Goal: Contribute content: Contribute content

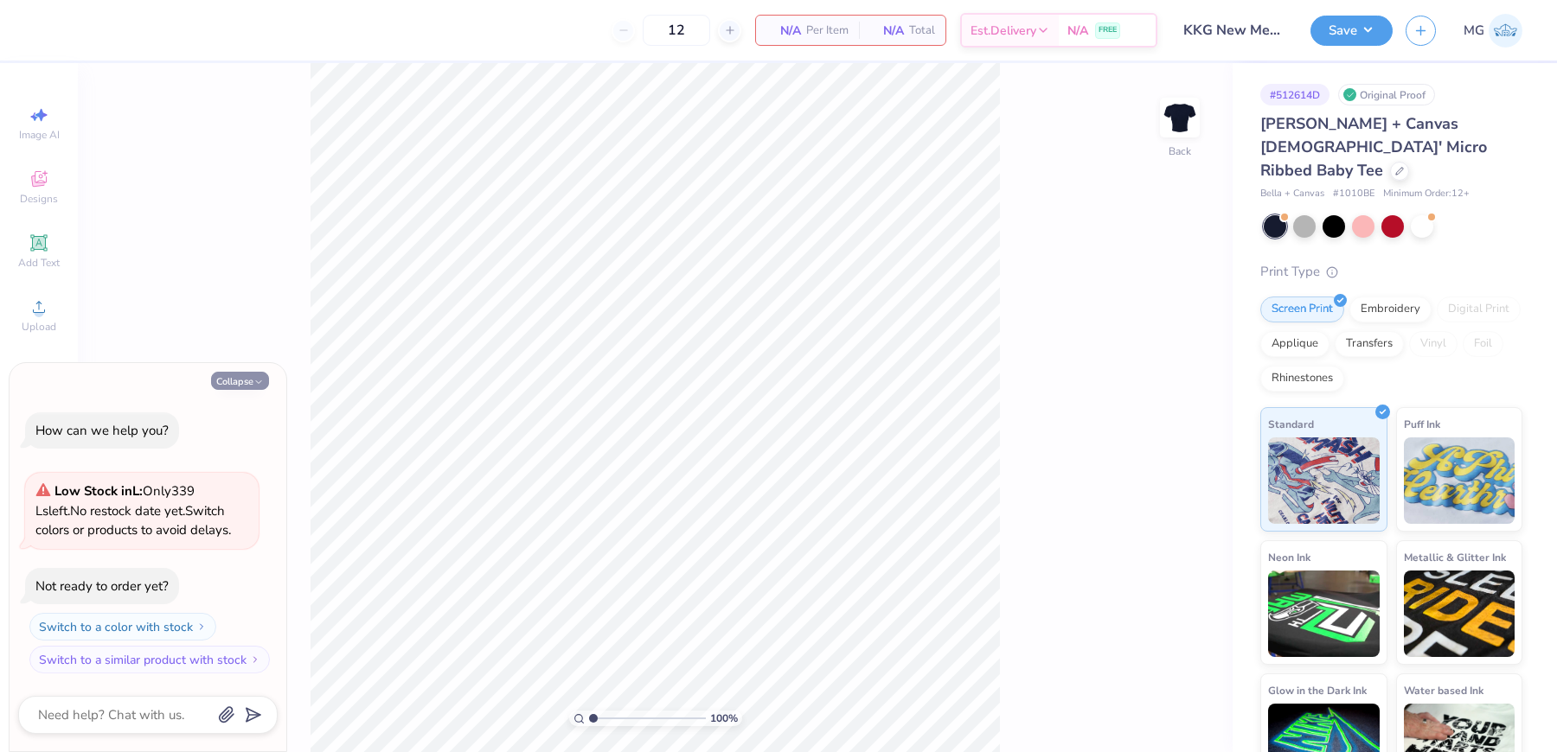
click at [243, 379] on button "Collapse" at bounding box center [240, 381] width 58 height 18
type textarea "x"
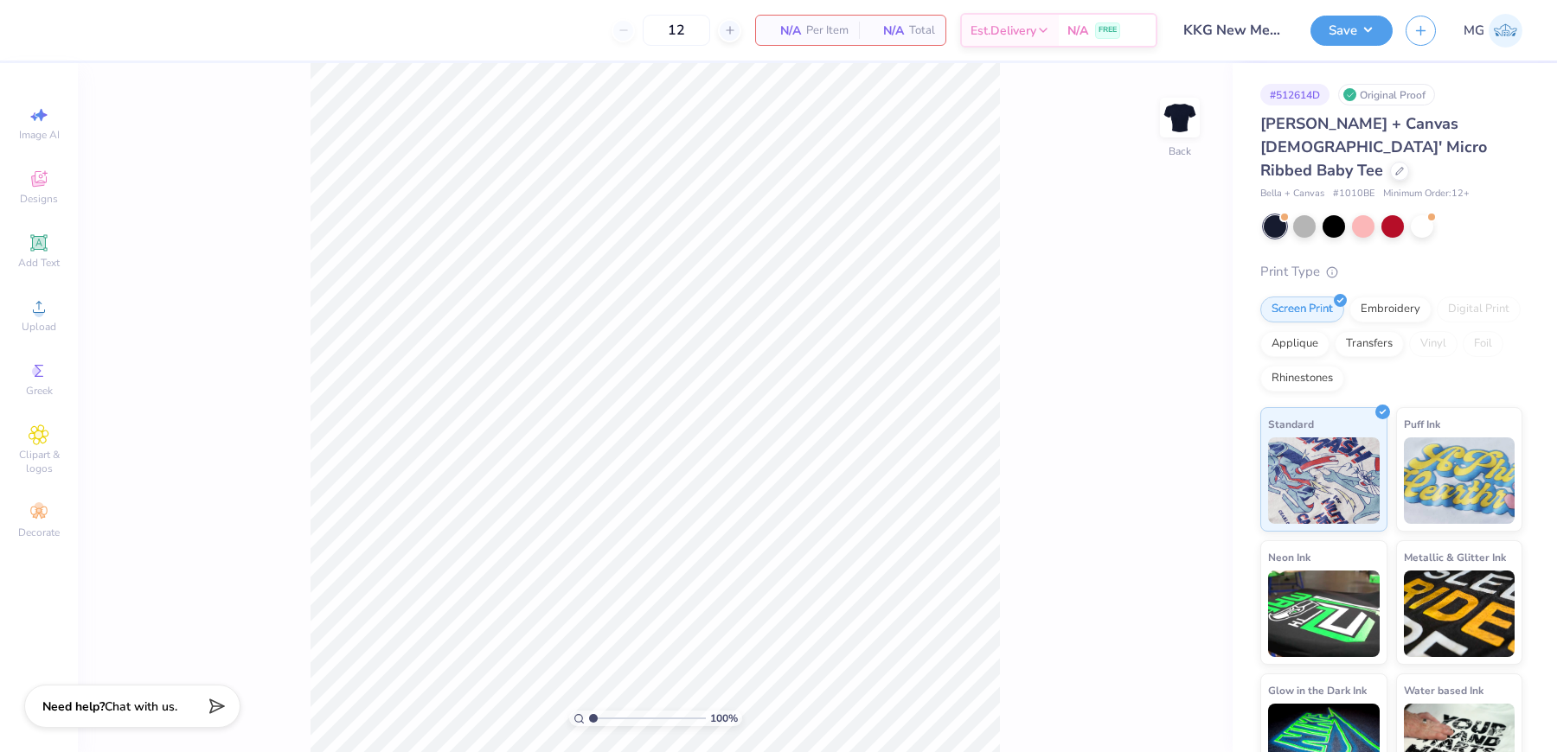
click at [250, 168] on div "100 % Back" at bounding box center [655, 407] width 1154 height 689
click at [295, 263] on div "100 % Back" at bounding box center [655, 407] width 1154 height 689
click at [44, 314] on icon at bounding box center [39, 307] width 21 height 21
click at [32, 323] on span "Upload" at bounding box center [39, 327] width 35 height 14
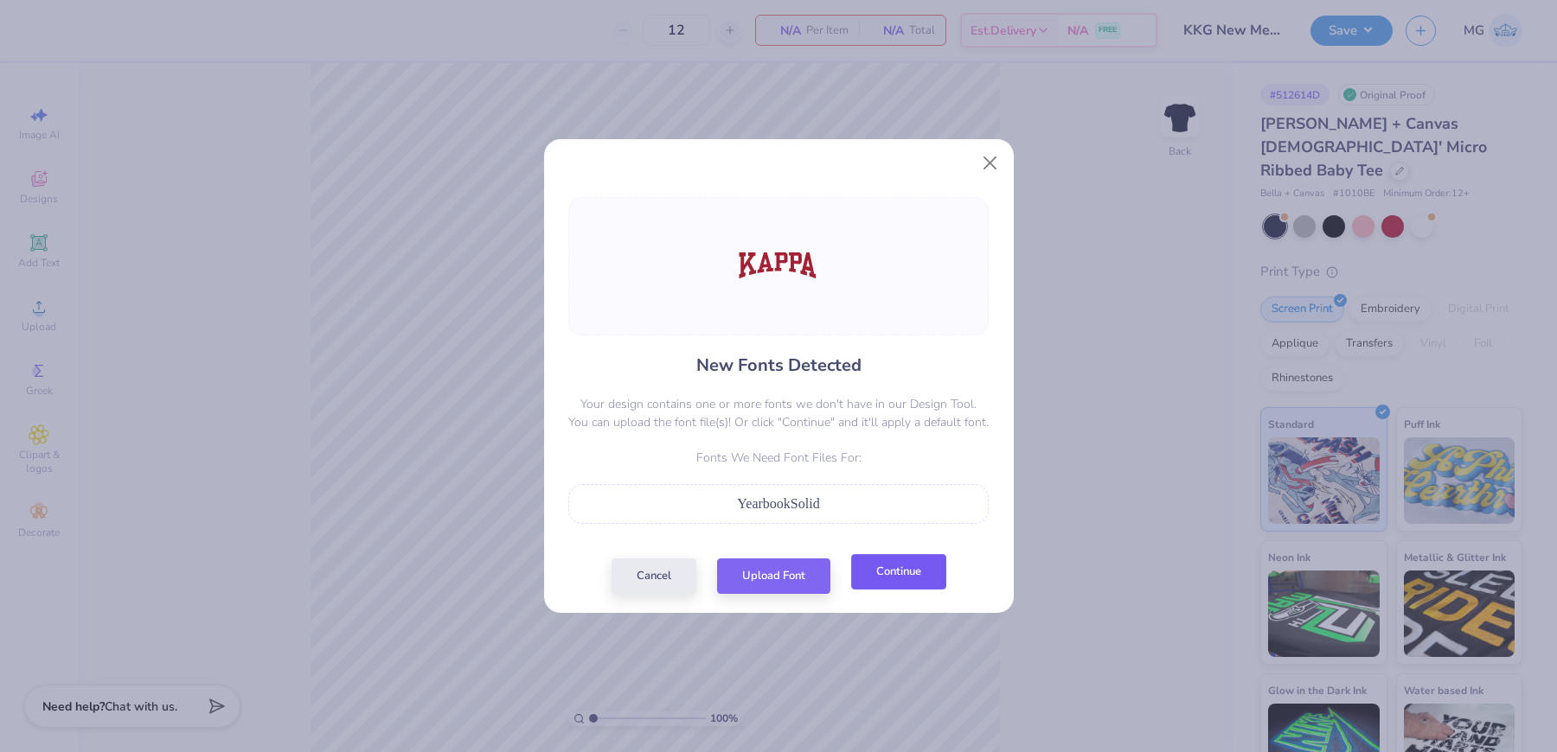
click at [894, 574] on button "Continue" at bounding box center [898, 571] width 95 height 35
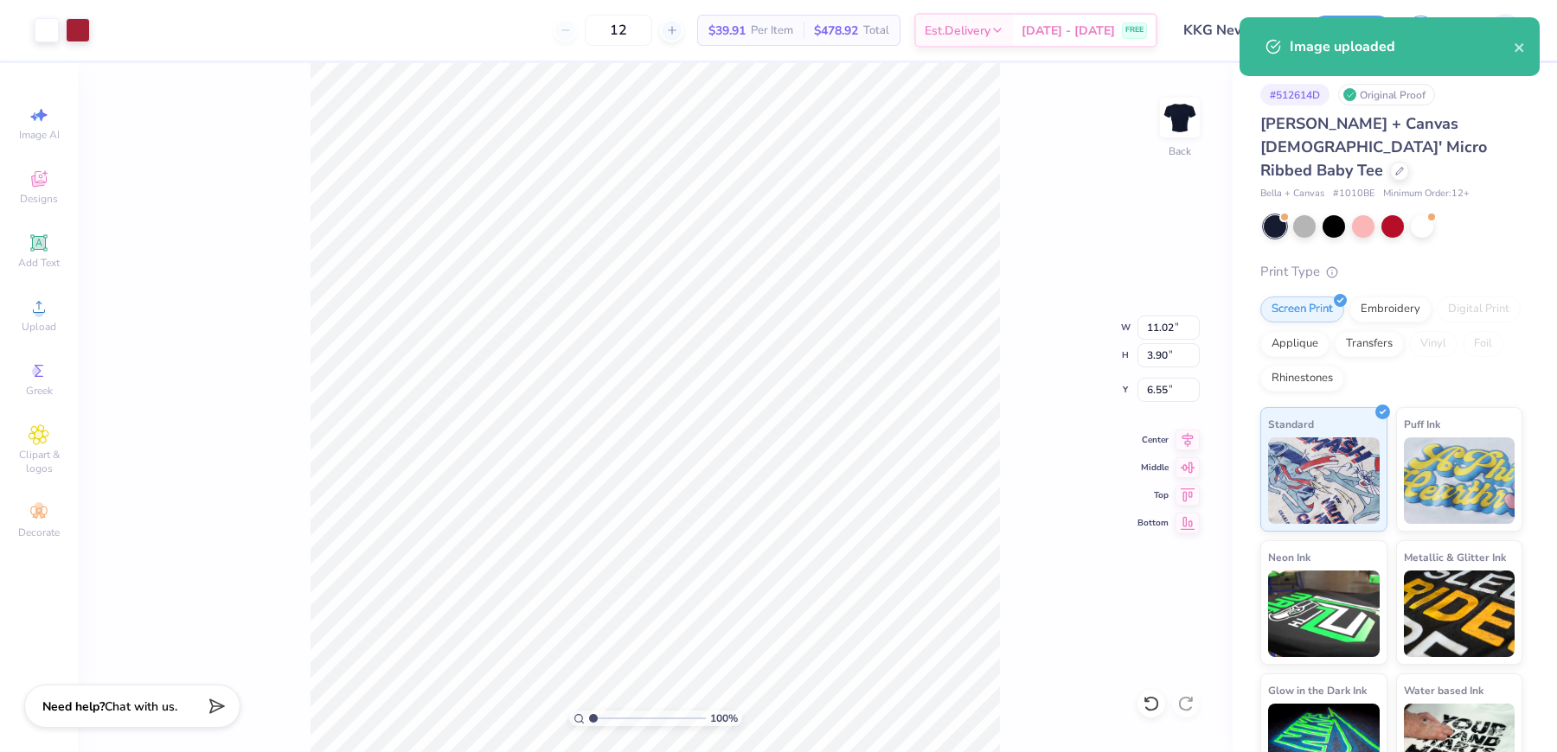
type input "7.50"
type input "2.66"
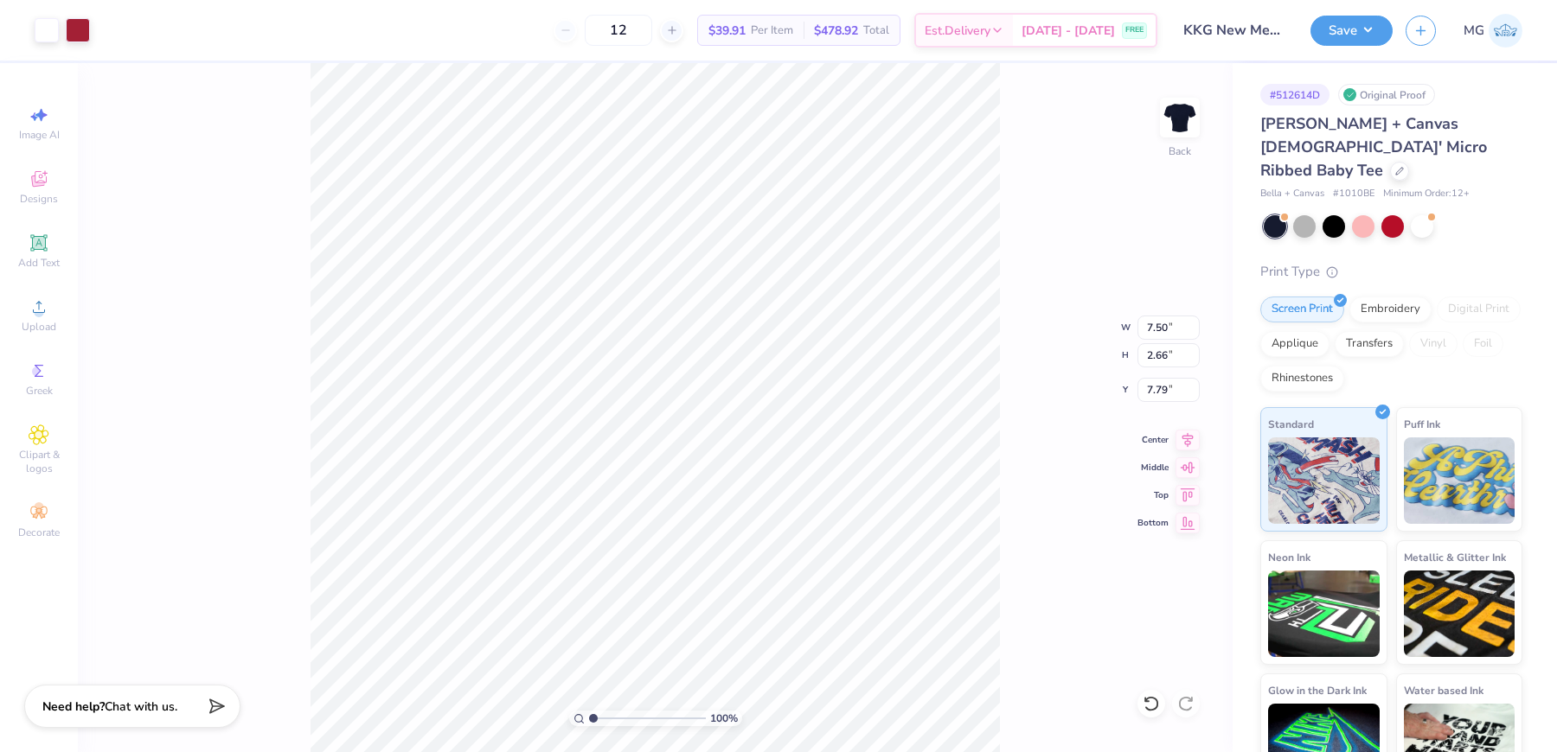
type input "3.00"
drag, startPoint x: 1158, startPoint y: 324, endPoint x: 1172, endPoint y: 411, distance: 87.6
click at [1158, 325] on input "7.50" at bounding box center [1168, 328] width 62 height 24
click at [1159, 320] on input "7.50" at bounding box center [1168, 328] width 62 height 24
type input "7.00"
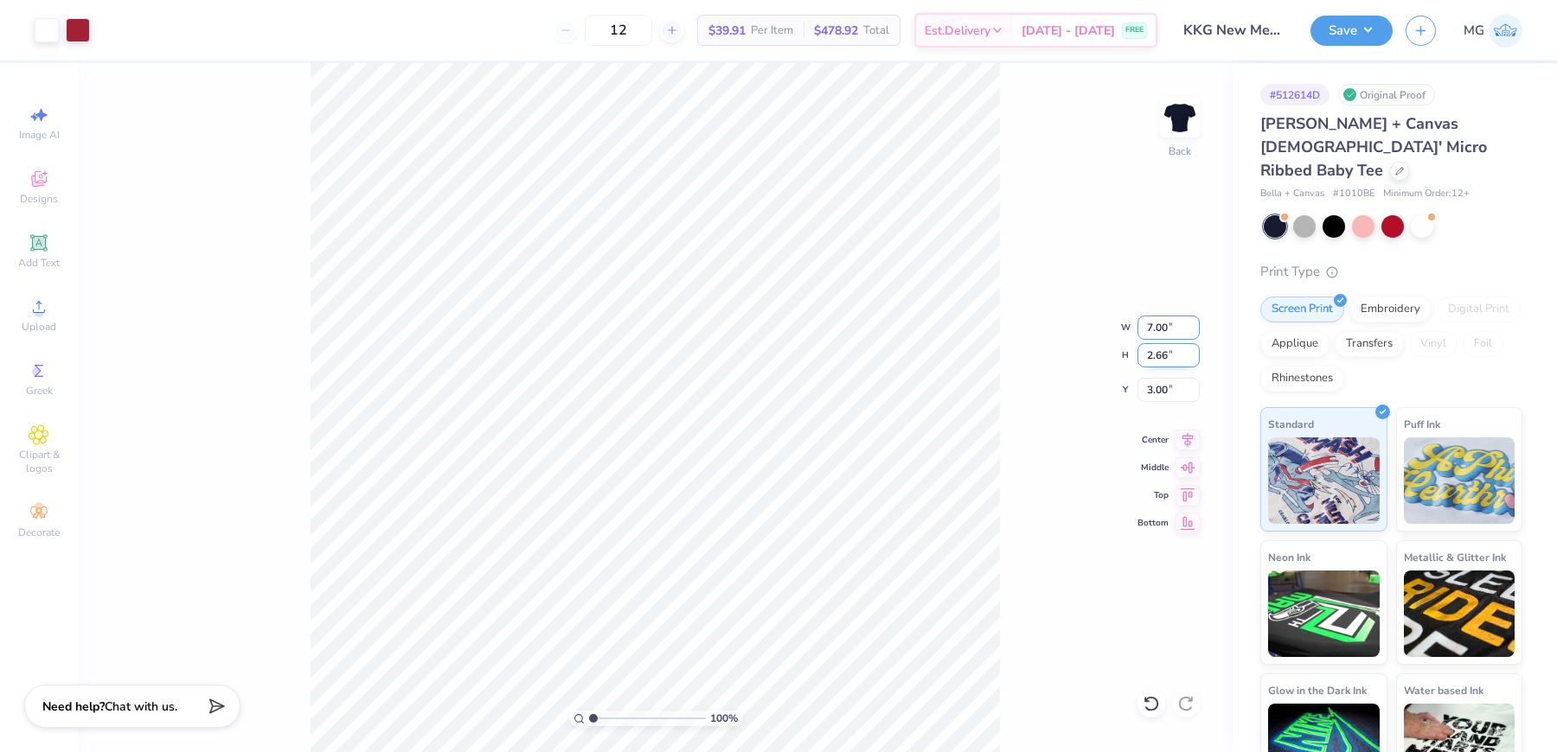
type input "2.48"
type input "3.09"
click at [1007, 337] on div "100 % Back W 7.00 7.00 " H 2.48 2.48 " Y 3.09 3.09 " Center Middle Top Bottom" at bounding box center [655, 407] width 1154 height 689
click at [1167, 393] on input "3.09" at bounding box center [1168, 390] width 62 height 24
type input "3.00"
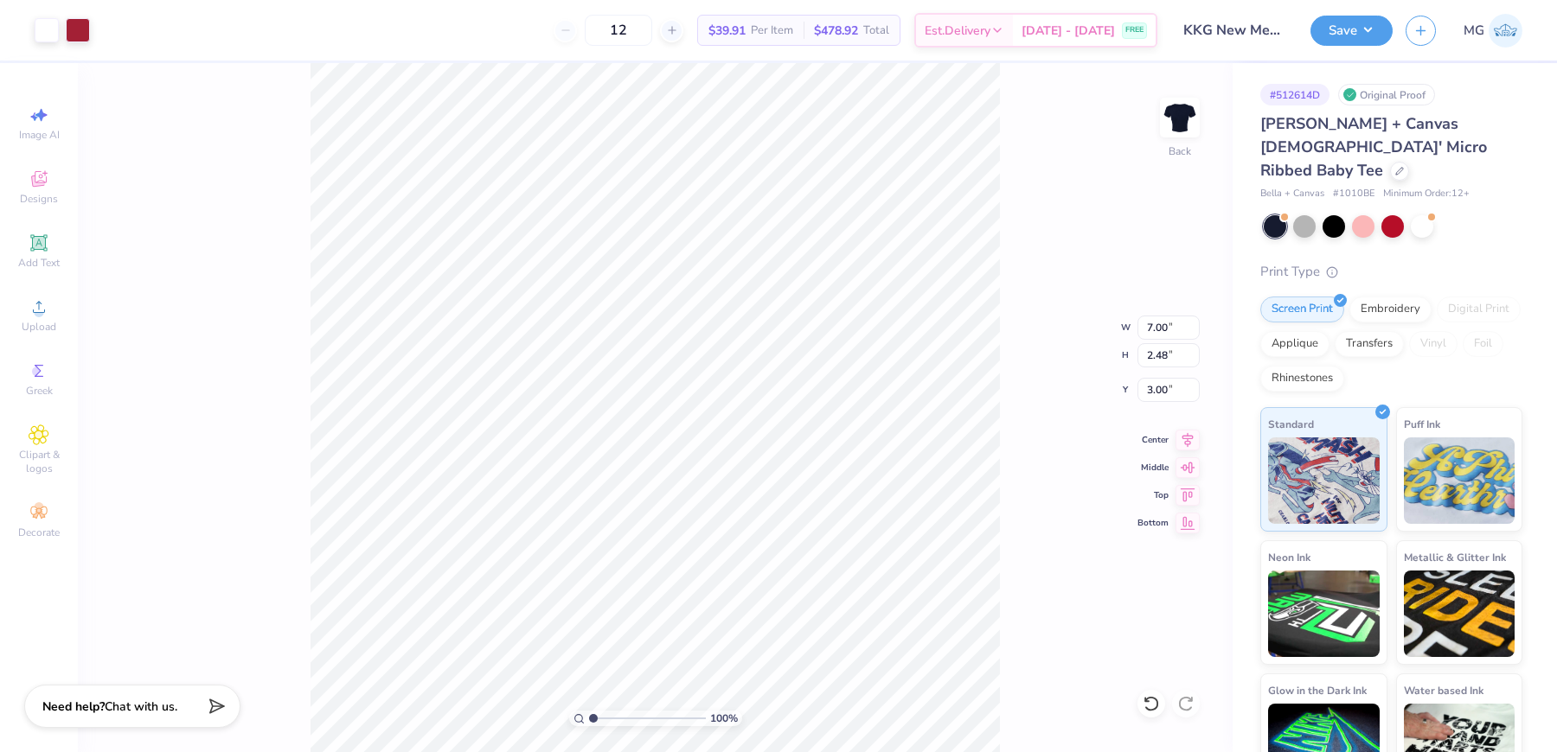
click at [1003, 368] on div "100 % Back W 7.00 7.00 " H 2.48 2.48 " Y 3.00 3.00 " Center Middle Top Bottom" at bounding box center [655, 407] width 1154 height 689
click at [1032, 375] on div "100 % Back W 7.00 H 2.48 Y 3.00 Center Middle Top Bottom" at bounding box center [655, 407] width 1154 height 689
click at [1383, 31] on button "Save" at bounding box center [1351, 28] width 82 height 30
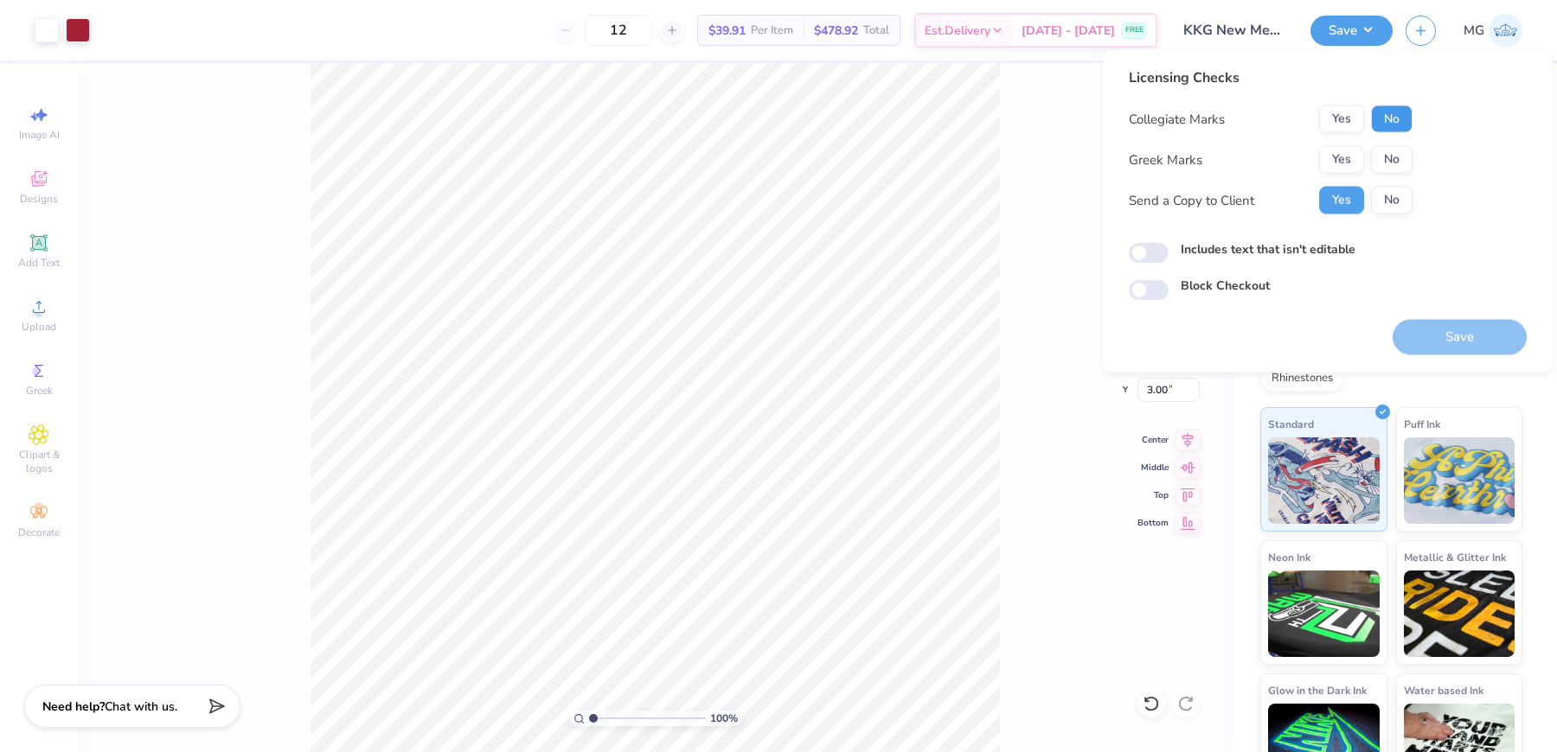
click at [1375, 124] on button "No" at bounding box center [1392, 120] width 42 height 28
click at [1349, 157] on button "Yes" at bounding box center [1341, 160] width 45 height 28
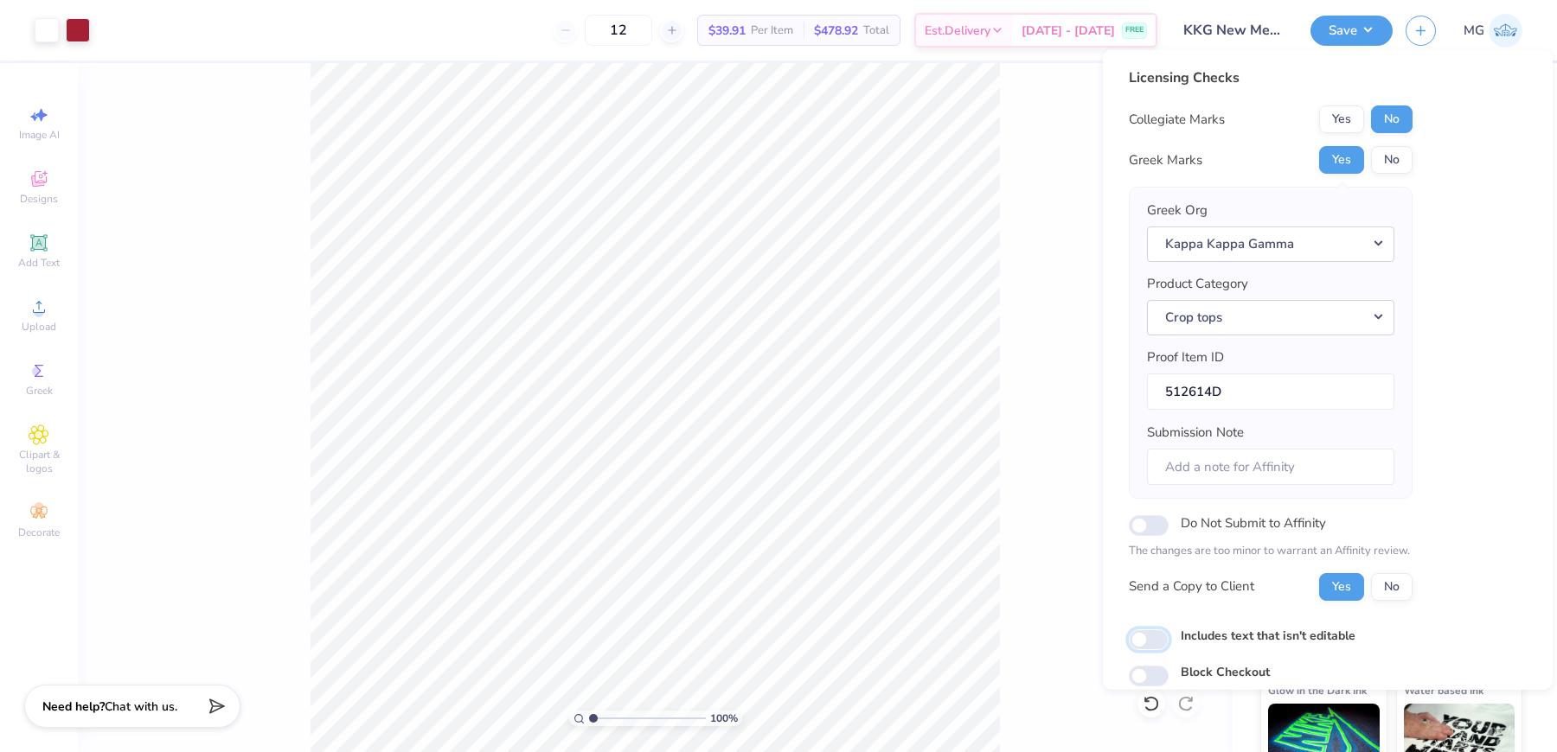
click at [1139, 638] on input "Includes text that isn't editable" at bounding box center [1149, 639] width 40 height 21
checkbox input "true"
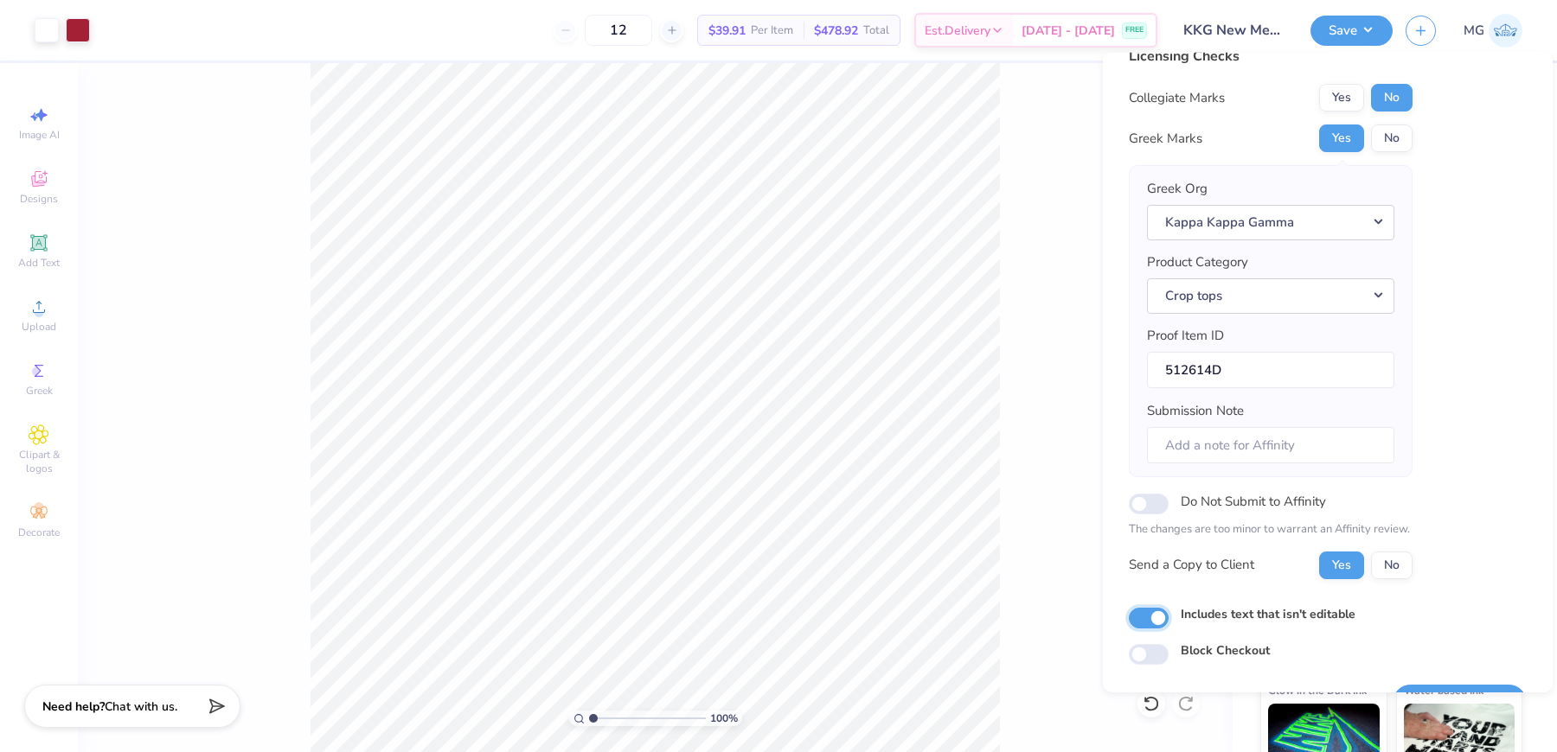
scroll to position [65, 0]
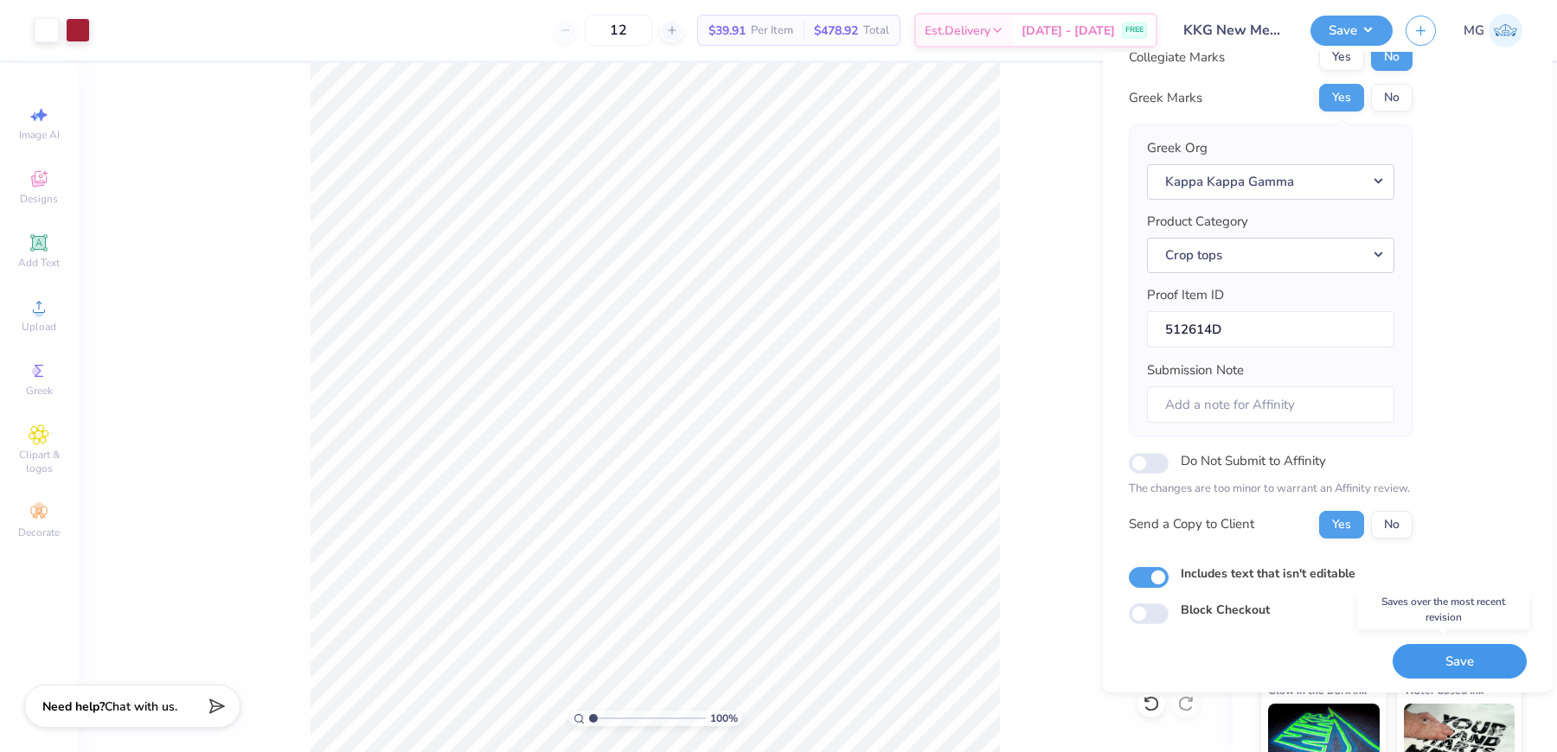
click at [1445, 654] on button "Save" at bounding box center [1459, 660] width 134 height 35
